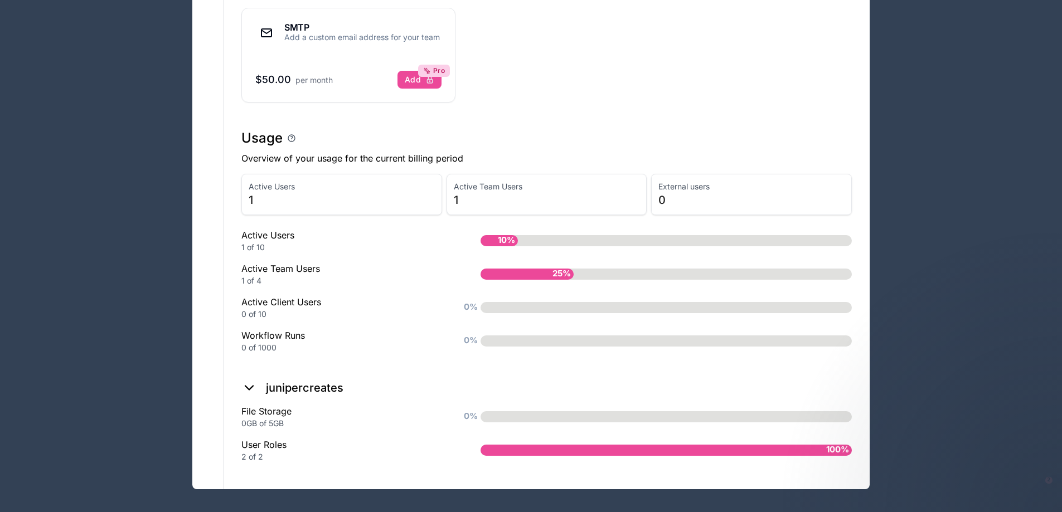
scroll to position [720, 0]
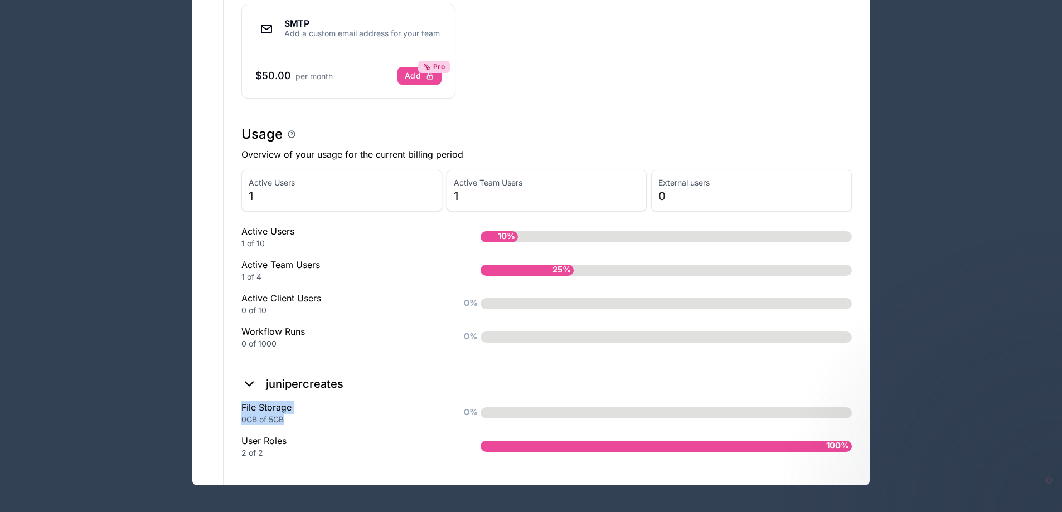
drag, startPoint x: 301, startPoint y: 422, endPoint x: 230, endPoint y: 409, distance: 71.3
click at [383, 418] on div "0GB of 5GB" at bounding box center [343, 419] width 204 height 11
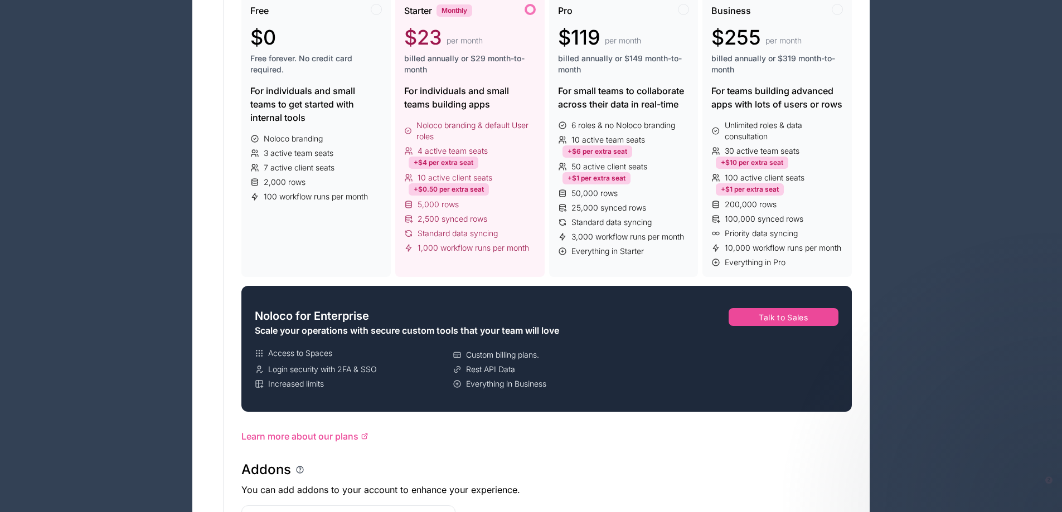
scroll to position [0, 0]
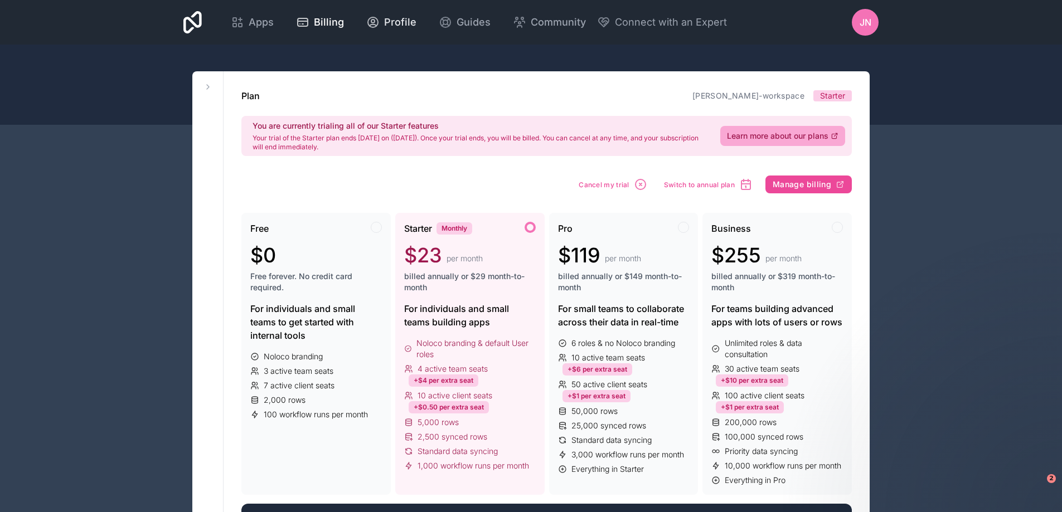
click at [399, 26] on span "Profile" at bounding box center [400, 22] width 32 height 16
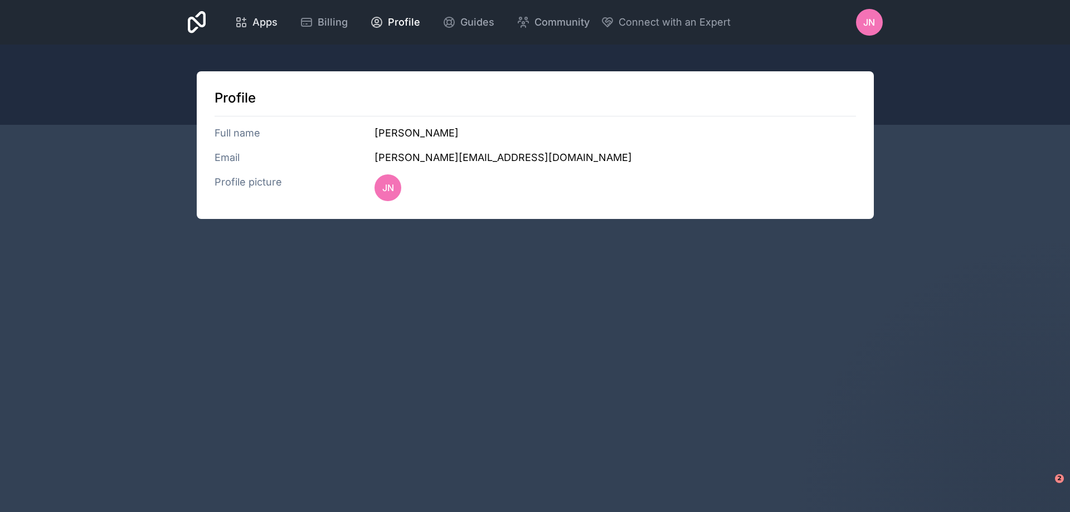
click at [274, 19] on span "Apps" at bounding box center [265, 22] width 25 height 16
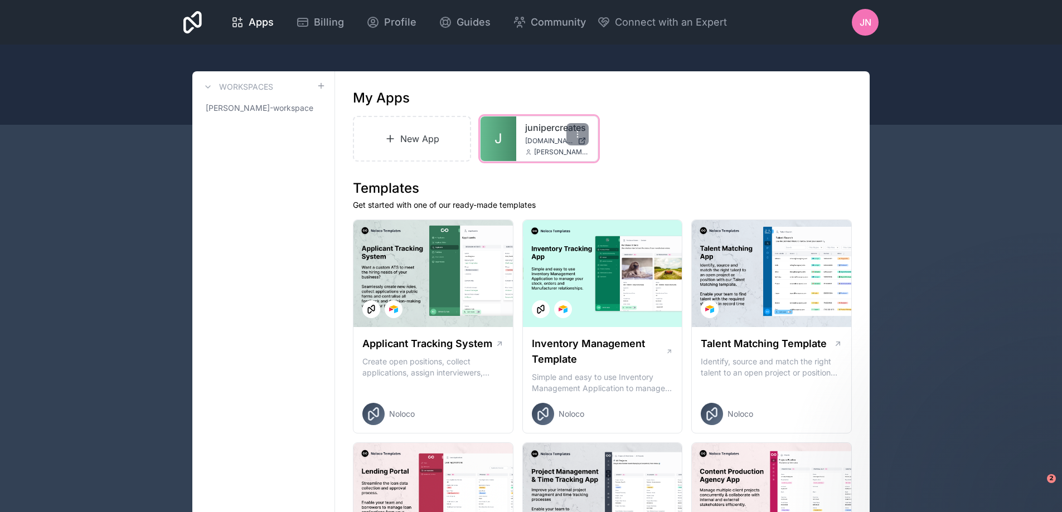
click at [525, 143] on span "junipercreates.noloco.co" at bounding box center [549, 141] width 48 height 9
